Goal: Task Accomplishment & Management: Use online tool/utility

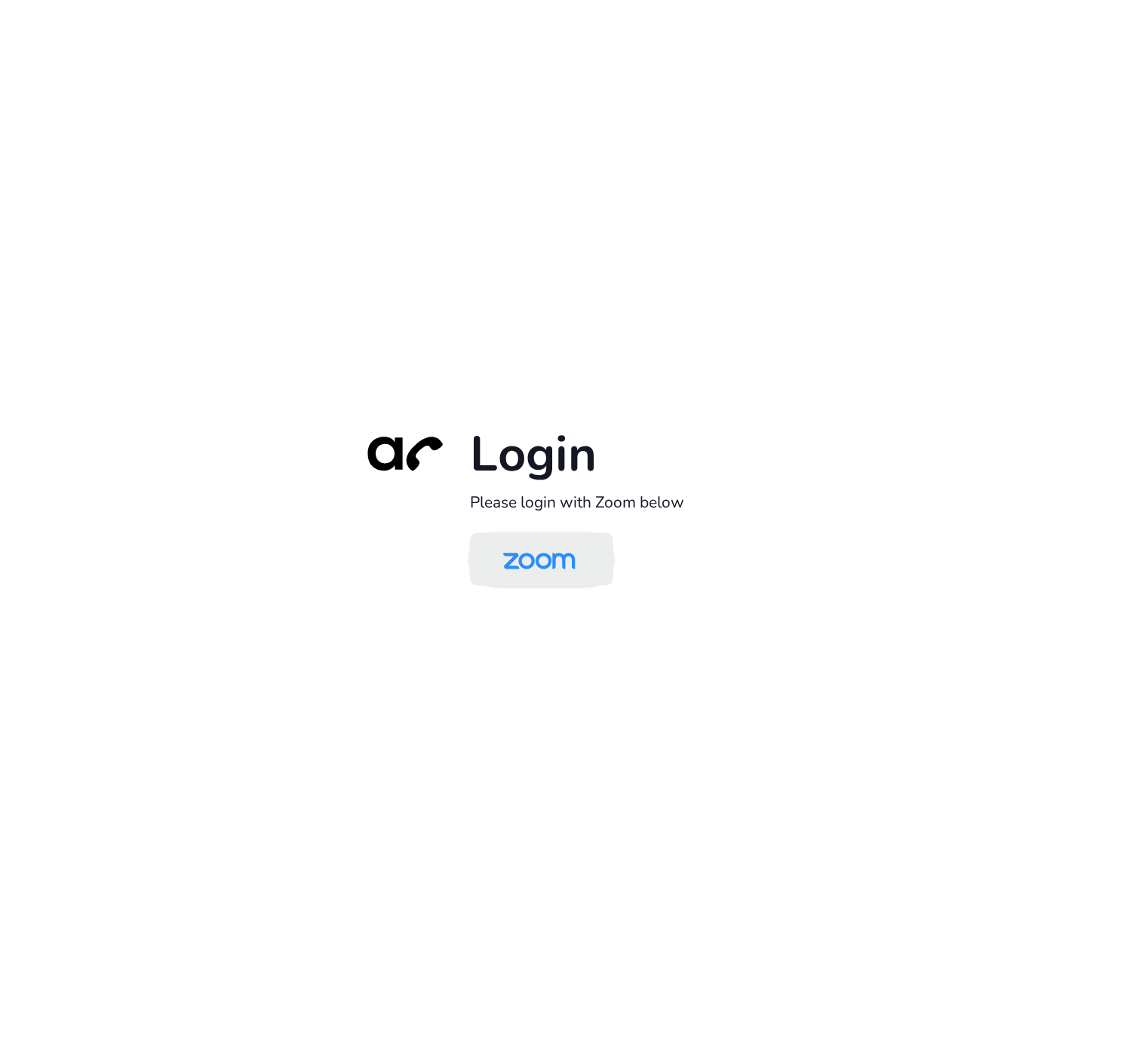
click at [534, 568] on img at bounding box center [539, 561] width 104 height 49
click at [539, 570] on img at bounding box center [539, 561] width 104 height 49
click at [539, 575] on img at bounding box center [539, 561] width 104 height 49
click at [525, 562] on img at bounding box center [539, 561] width 104 height 49
click at [563, 566] on img at bounding box center [539, 561] width 104 height 49
